Goal: Book appointment/travel/reservation

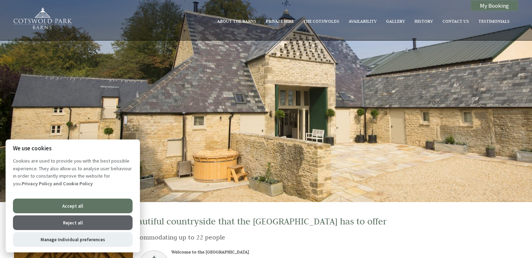
click at [326, 89] on div at bounding box center [266, 101] width 532 height 202
click at [115, 209] on button "Accept all" at bounding box center [73, 206] width 120 height 15
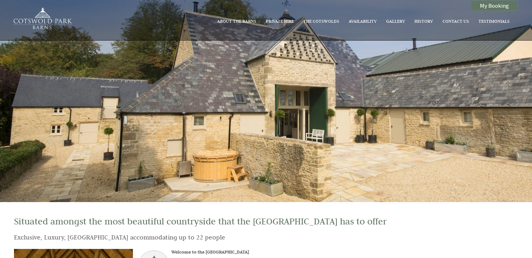
checkbox input "true"
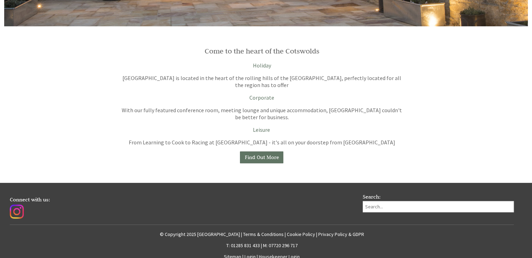
scroll to position [581, 0]
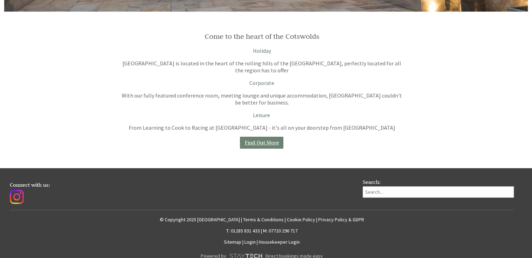
click at [266, 139] on link "Find Out More" at bounding box center [261, 143] width 43 height 12
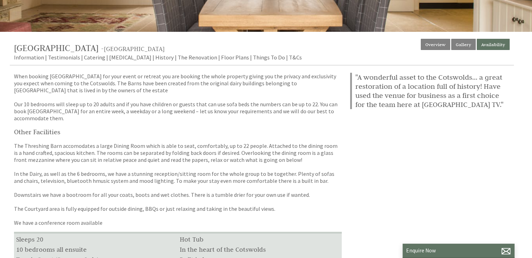
scroll to position [172, 0]
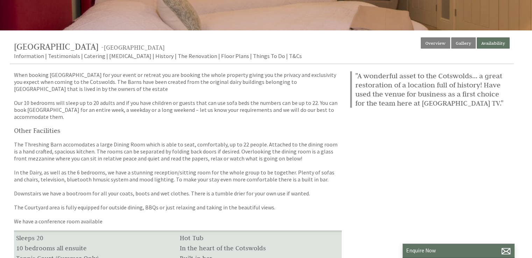
click at [525, 128] on div "Properties Cotswold Park Barns - Gloucestershire Overview Gallery Availability …" at bounding box center [265, 213] width 523 height 353
drag, startPoint x: 525, startPoint y: 128, endPoint x: 524, endPoint y: 134, distance: 6.3
click at [524, 134] on div "Properties Cotswold Park Barns - Gloucestershire Overview Gallery Availability …" at bounding box center [265, 213] width 523 height 353
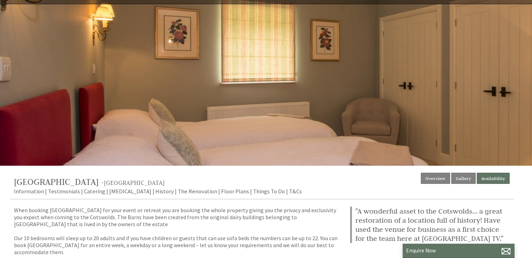
scroll to position [35, 0]
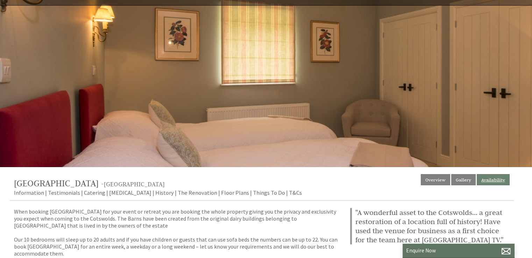
click at [498, 178] on link "Availability" at bounding box center [492, 179] width 33 height 11
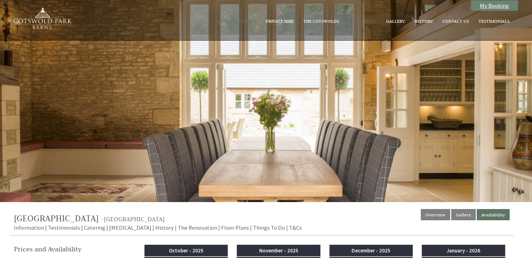
click at [488, 5] on link "My Booking" at bounding box center [494, 5] width 47 height 10
